Goal: Information Seeking & Learning: Check status

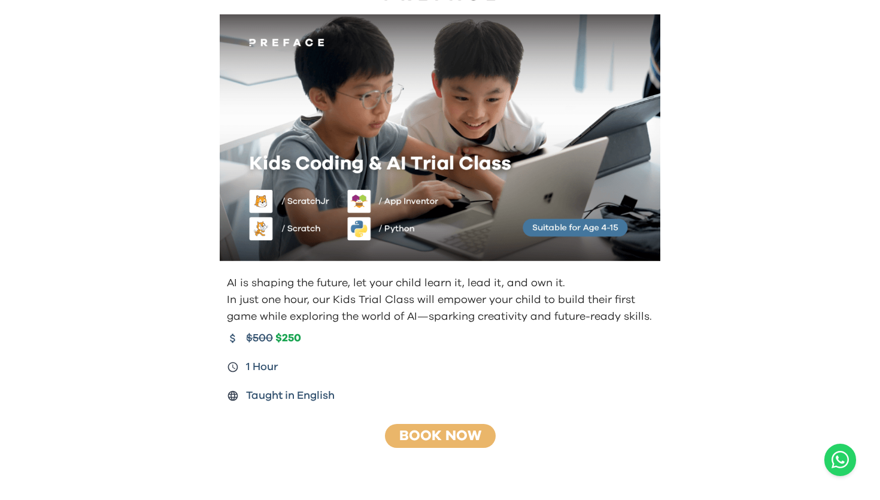
scroll to position [57, 0]
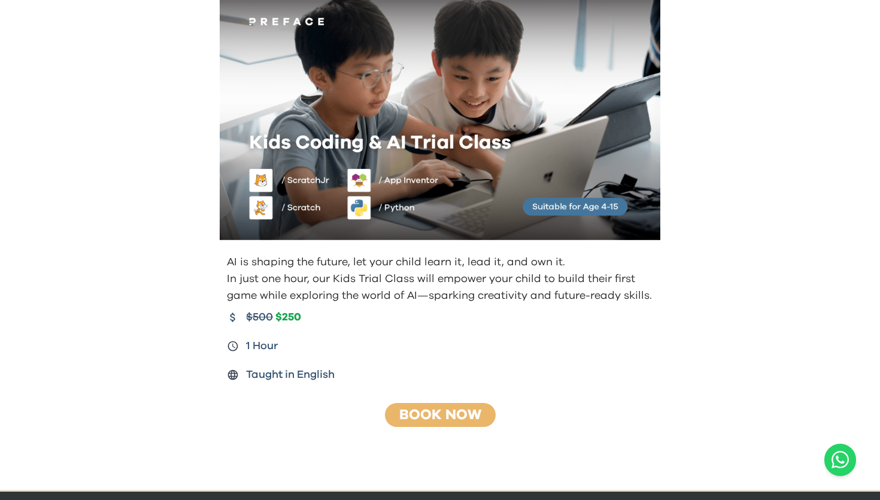
click at [510, 0] on img at bounding box center [440, 116] width 441 height 247
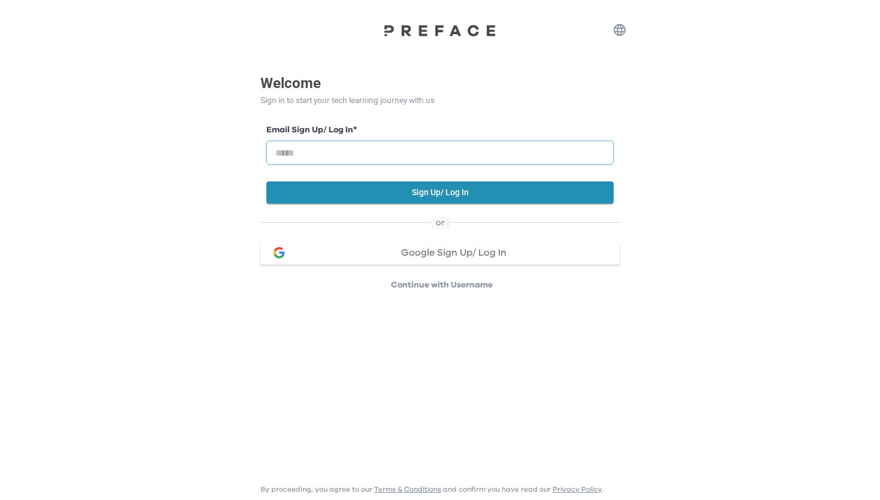
click at [370, 157] on input "email" at bounding box center [439, 153] width 347 height 24
click at [409, 111] on div "Email Sign Up/ Log In * Sign Up/ Log In" at bounding box center [439, 161] width 359 height 111
click at [402, 286] on p "Continue with Username" at bounding box center [442, 285] width 356 height 12
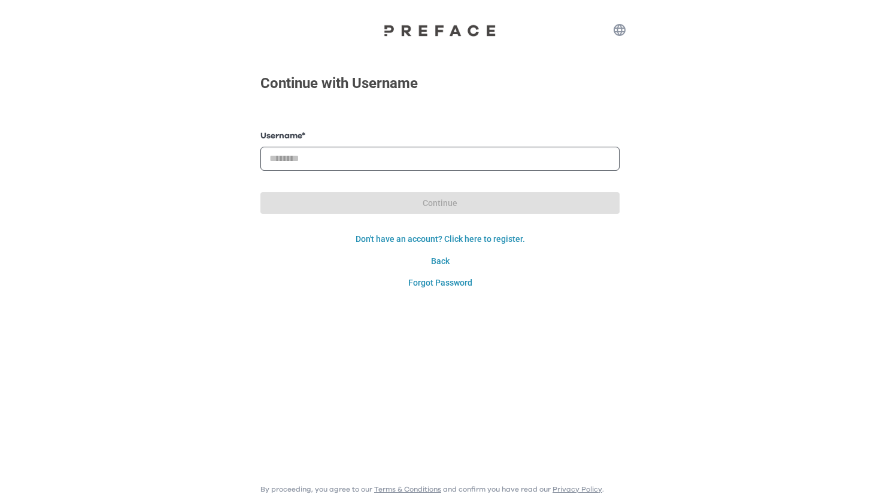
click at [377, 171] on form "Username * Password * Continue Login Don't have an account? Click here to regis…" at bounding box center [439, 212] width 359 height 164
click at [377, 161] on input "text" at bounding box center [439, 159] width 359 height 24
click at [350, 168] on input "text" at bounding box center [439, 159] width 359 height 24
click at [350, 176] on form "Username * Password * Continue Login Don't have an account? Click here to regis…" at bounding box center [439, 212] width 359 height 164
click at [365, 158] on input "text" at bounding box center [439, 159] width 359 height 24
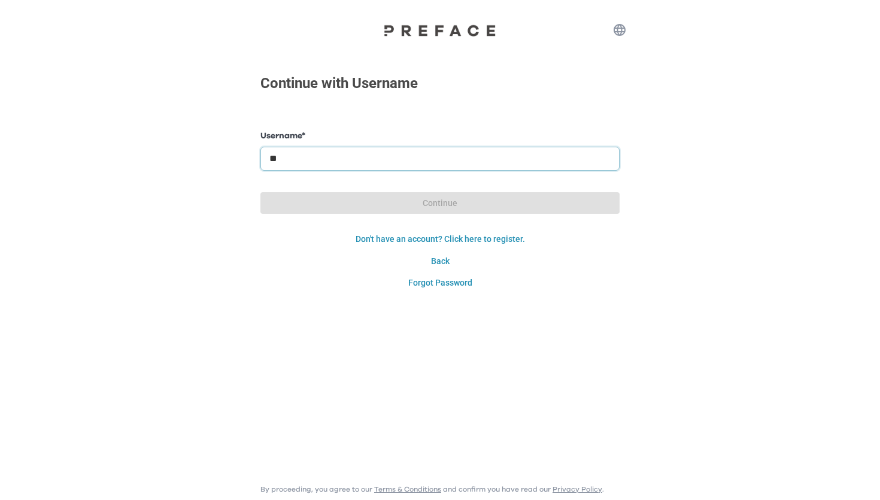
type input "*"
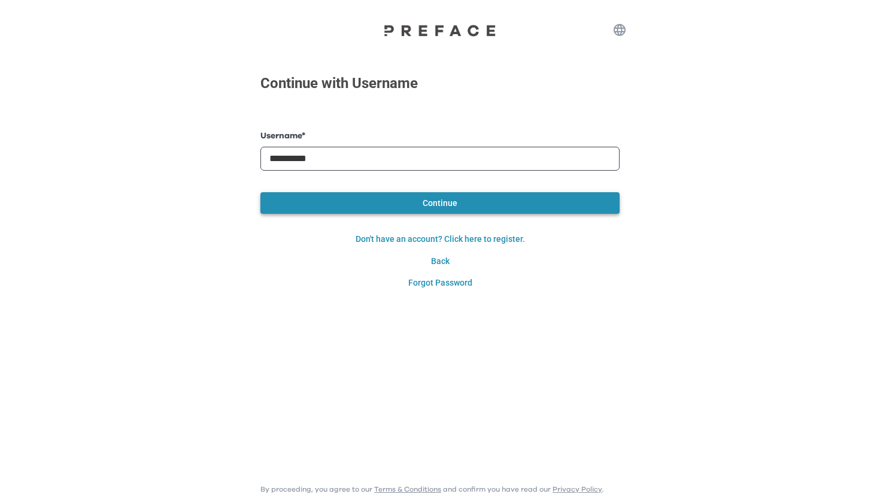
click at [375, 205] on button "Continue" at bounding box center [439, 203] width 359 height 22
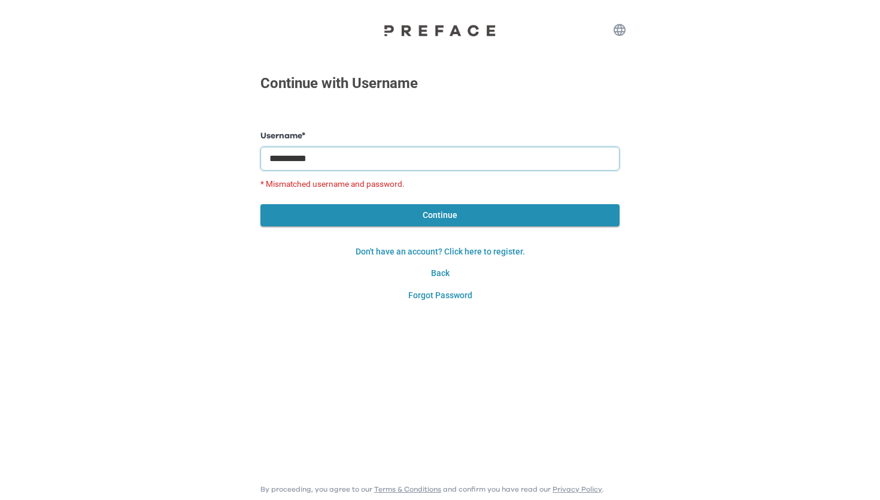
click at [342, 153] on input "**********" at bounding box center [439, 159] width 359 height 24
click at [275, 156] on input "*********" at bounding box center [439, 159] width 359 height 24
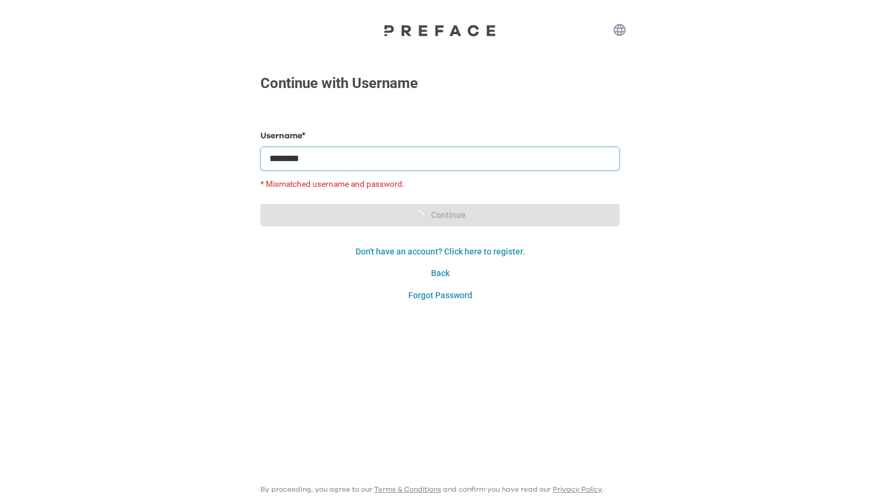
type input "********"
click at [337, 211] on form "Username * ******** * Mismatched username and password. Password * Continue Log…" at bounding box center [439, 218] width 359 height 177
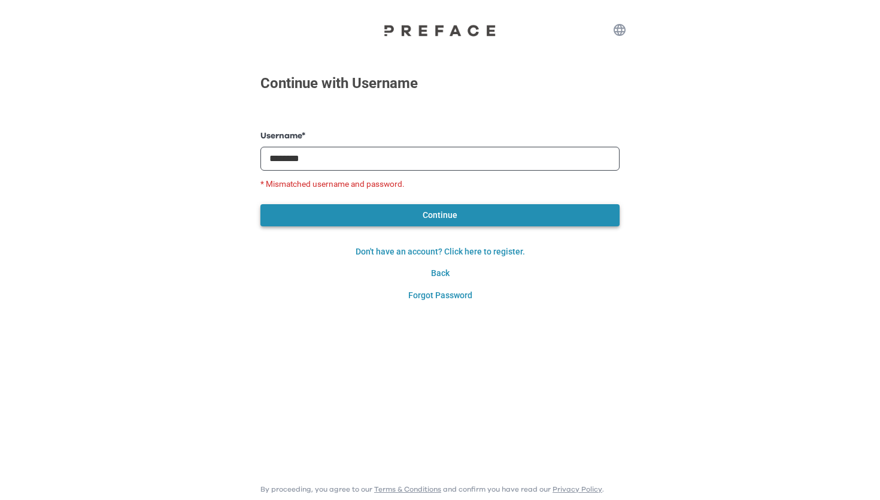
click at [355, 223] on button "Continue" at bounding box center [439, 215] width 359 height 22
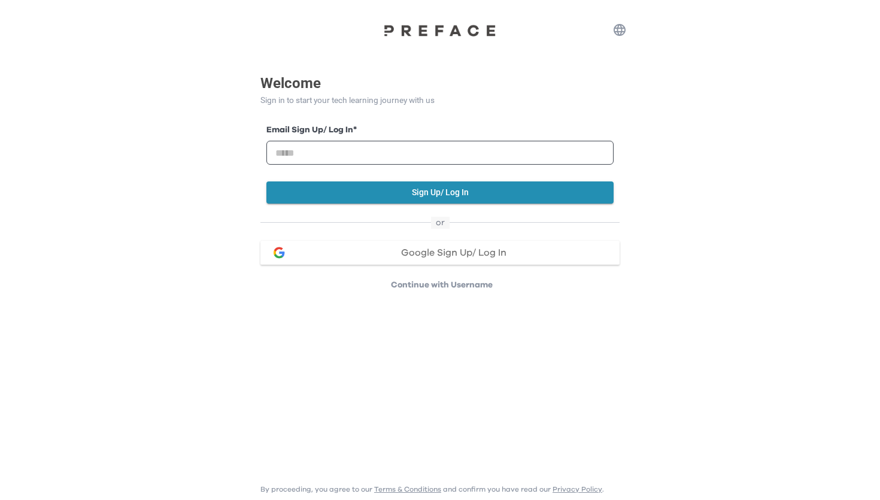
click at [418, 296] on html "Welcome Sign in to start your tech learning journey with us Email Sign Up/ Log …" at bounding box center [440, 152] width 880 height 305
click at [418, 280] on p "Continue with Username" at bounding box center [442, 285] width 356 height 12
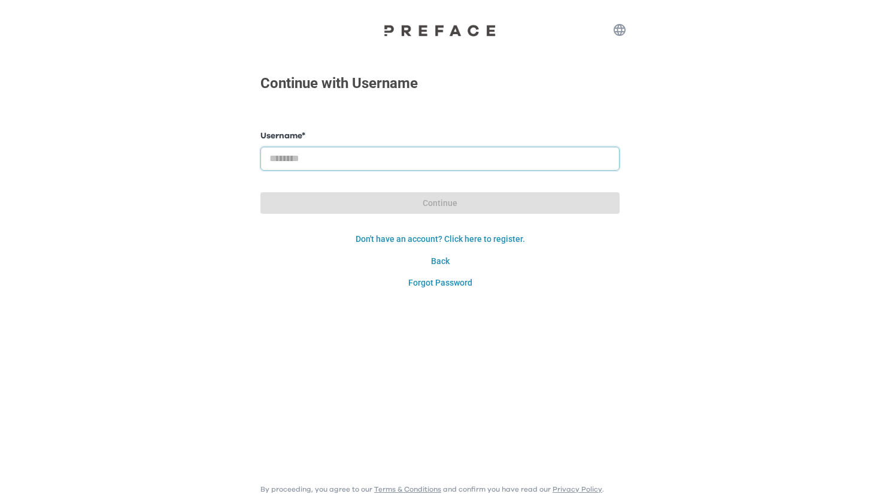
click at [418, 169] on input "text" at bounding box center [439, 159] width 359 height 24
type input "********"
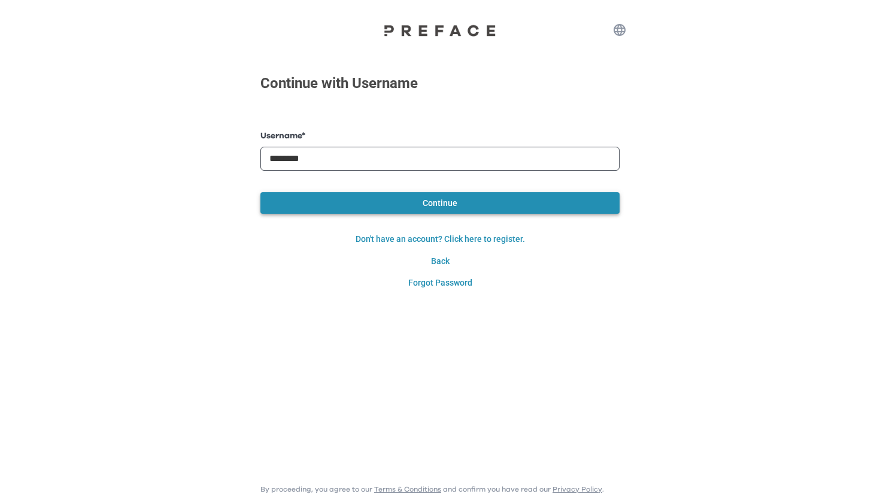
click at [391, 209] on button "Continue" at bounding box center [439, 203] width 359 height 22
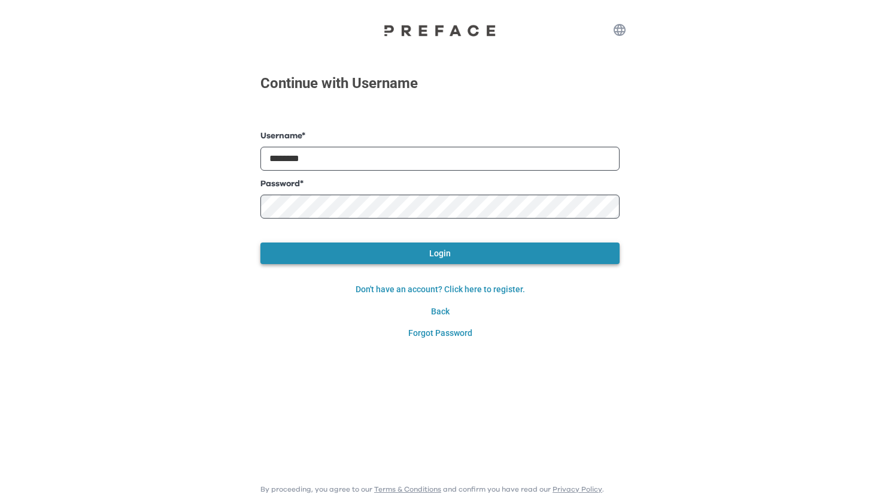
click at [354, 246] on button "Login" at bounding box center [439, 253] width 359 height 22
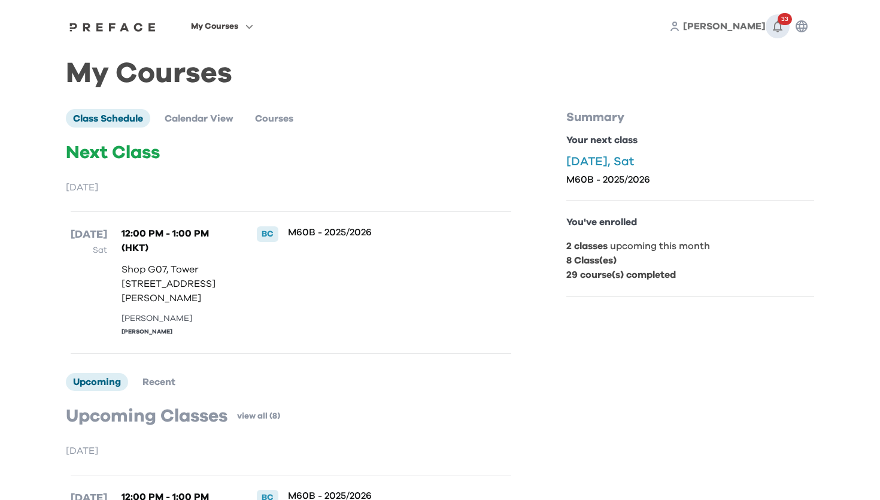
click at [775, 28] on icon "button" at bounding box center [778, 27] width 10 height 12
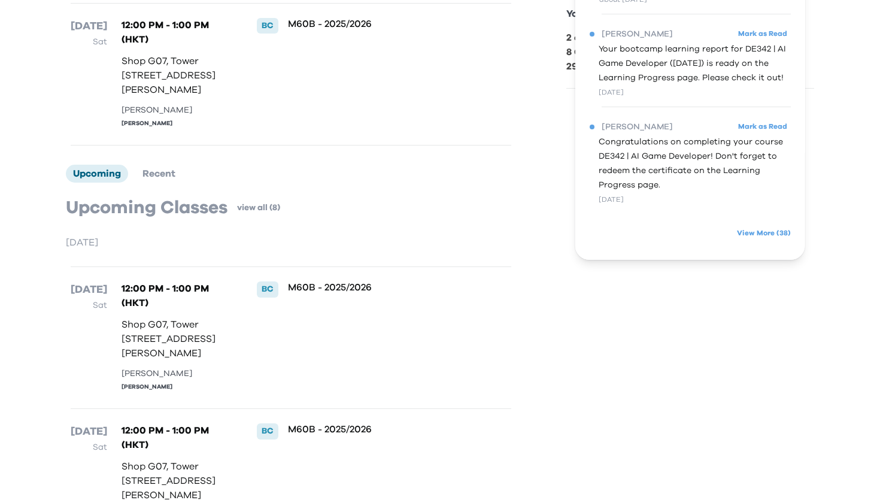
scroll to position [443, 0]
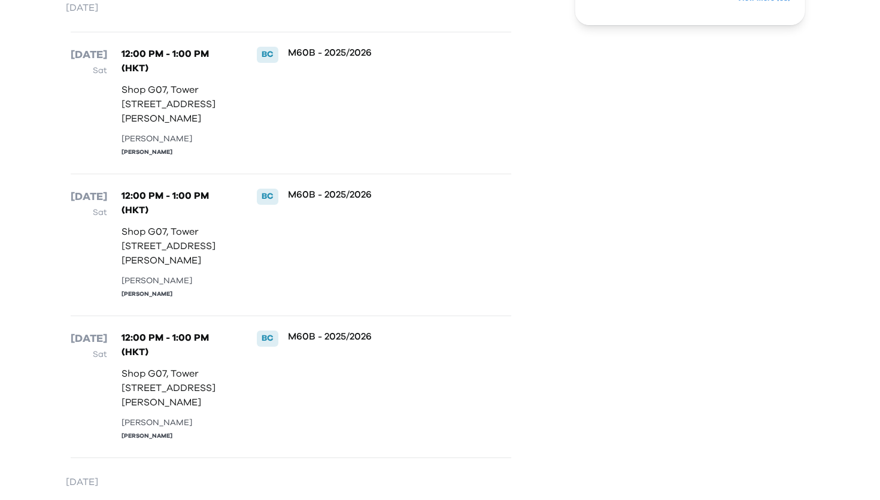
click at [498, 235] on div "18 Oct Sat 12:00 PM - 1:00 PM (HKT) Shop G07, Tower 535, 535 Jaffe Road, Causew…" at bounding box center [291, 245] width 441 height 142
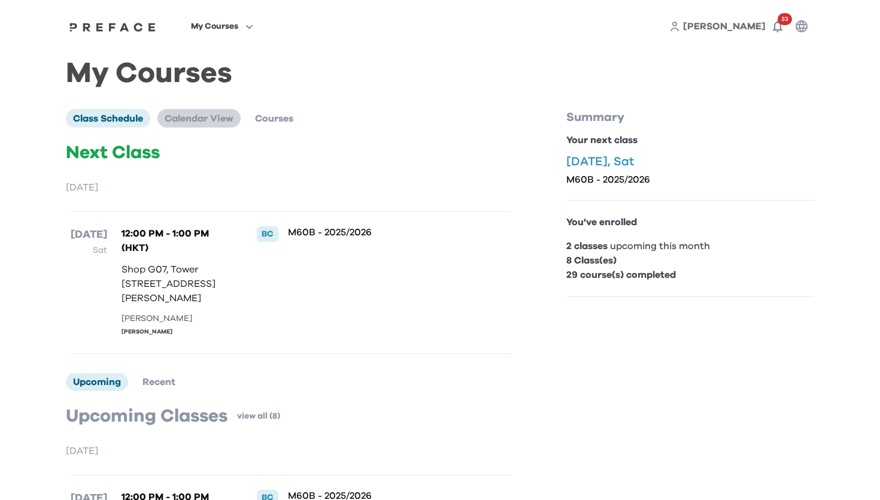
click at [206, 114] on span "Calendar View" at bounding box center [199, 119] width 69 height 10
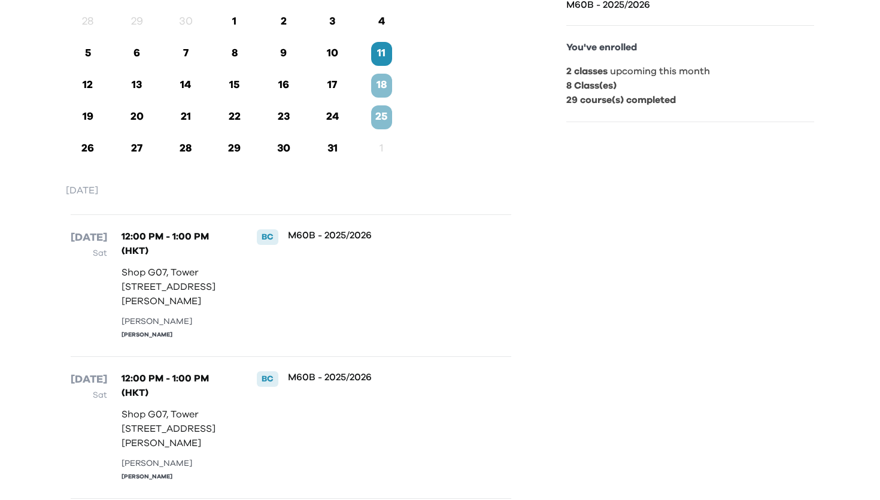
scroll to position [181, 0]
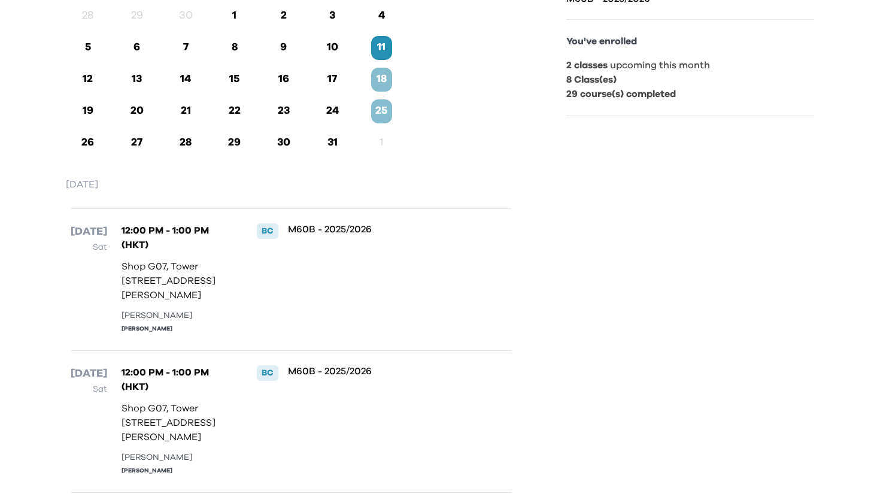
drag, startPoint x: 285, startPoint y: 233, endPoint x: 367, endPoint y: 206, distance: 86.9
click at [367, 206] on div "October 2025 11 Oct Sat 12:00 PM - 1:00 PM (HKT) Shop G07, Tower 535, 535 Jaffe…" at bounding box center [291, 405] width 450 height 457
drag, startPoint x: 288, startPoint y: 229, endPoint x: 355, endPoint y: 229, distance: 66.4
click at [356, 229] on p "M60B - 2025/2026" at bounding box center [380, 229] width 184 height 12
click at [355, 229] on p "M60B - 2025/2026" at bounding box center [380, 229] width 184 height 12
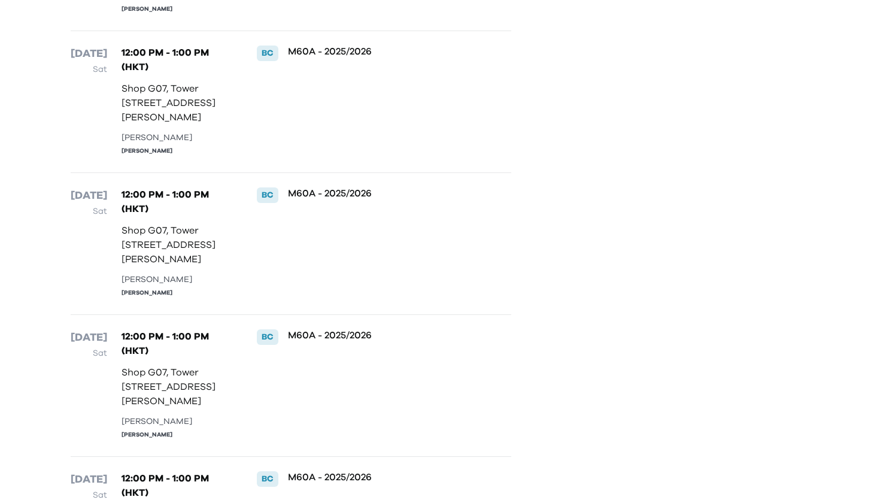
scroll to position [982, 0]
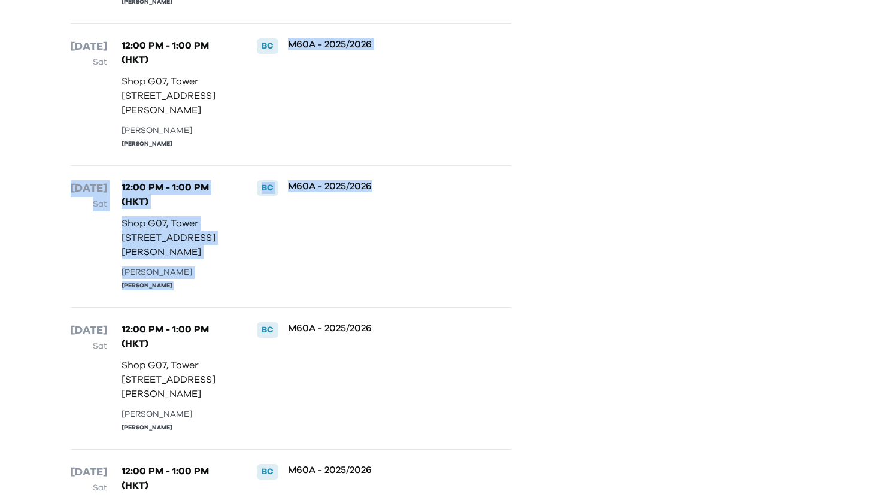
drag, startPoint x: 290, startPoint y: 160, endPoint x: 326, endPoint y: 344, distance: 187.2
click at [326, 344] on div "November 2025 1 Nov Sat 12:00 PM - 1:00 PM (HKT) Shop G07, Tower 535, 535 Jaffe…" at bounding box center [291, 220] width 450 height 741
click at [326, 293] on div "M60A - 2025/2026" at bounding box center [380, 236] width 184 height 113
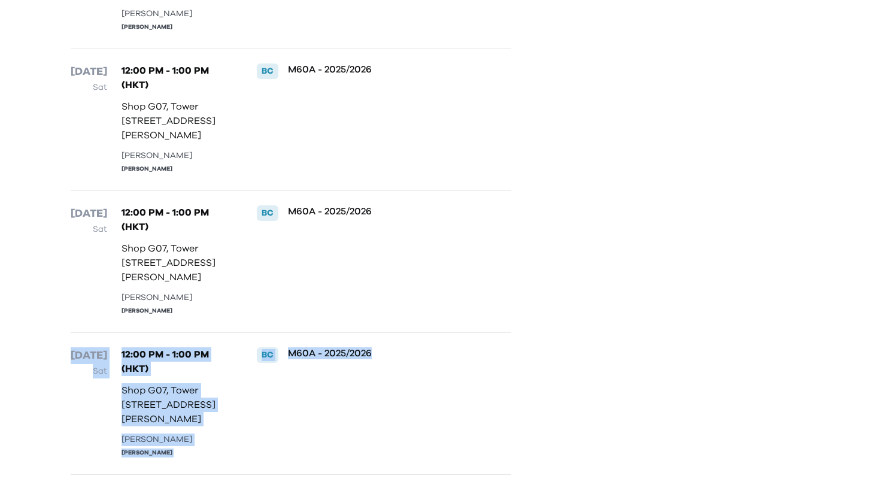
drag, startPoint x: 311, startPoint y: 305, endPoint x: 340, endPoint y: 348, distance: 52.1
click at [340, 348] on div "November 2025 1 Nov Sat 12:00 PM - 1:00 PM (HKT) Shop G07, Tower 535, 535 Jaffe…" at bounding box center [291, 104] width 450 height 741
click at [311, 347] on p "M60A - 2025/2026" at bounding box center [380, 353] width 184 height 12
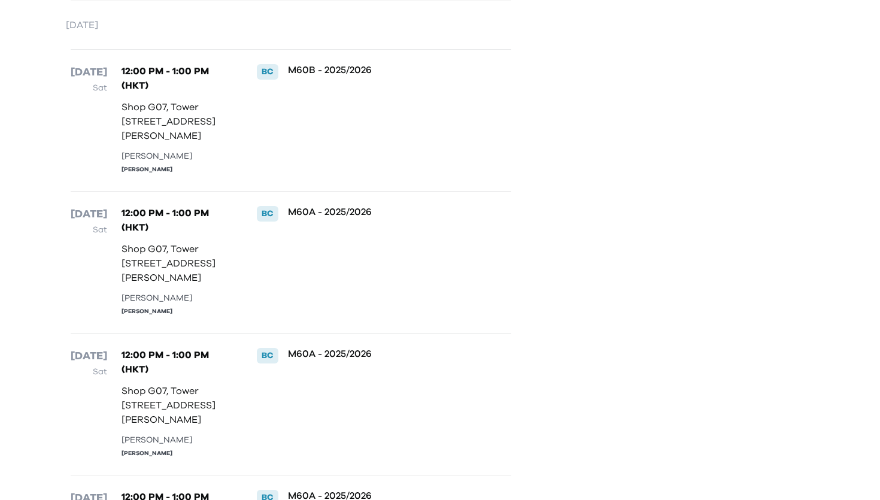
scroll to position [0, 0]
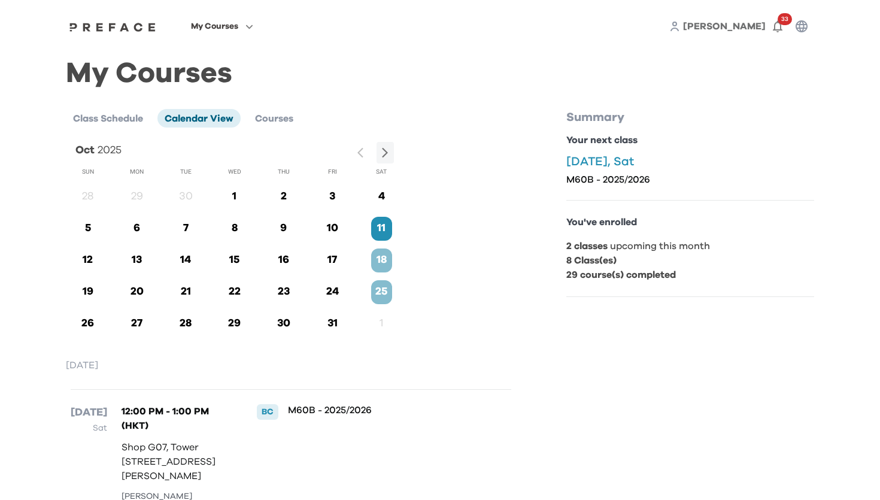
click at [379, 250] on div "18" at bounding box center [381, 260] width 21 height 24
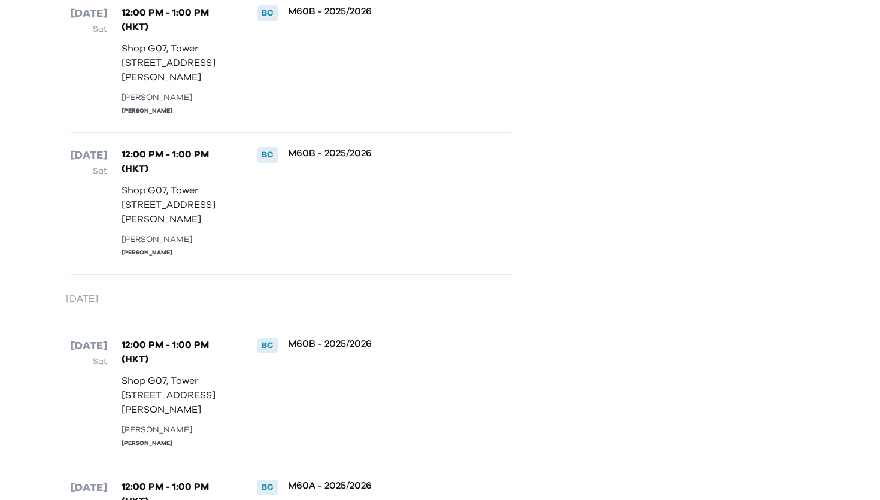
scroll to position [1328, 0]
